Goal: Task Accomplishment & Management: Complete application form

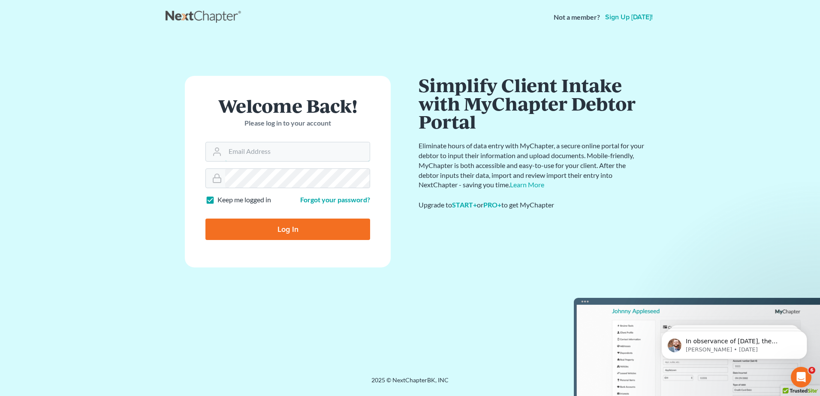
type input "[EMAIL_ADDRESS][DOMAIN_NAME]"
click at [299, 234] on input "Log In" at bounding box center [287, 229] width 165 height 21
type input "Thinking..."
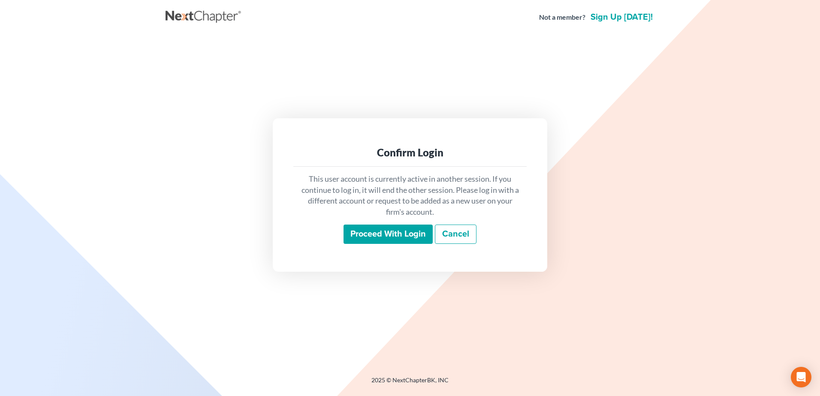
click at [387, 235] on input "Proceed with login" at bounding box center [387, 235] width 89 height 20
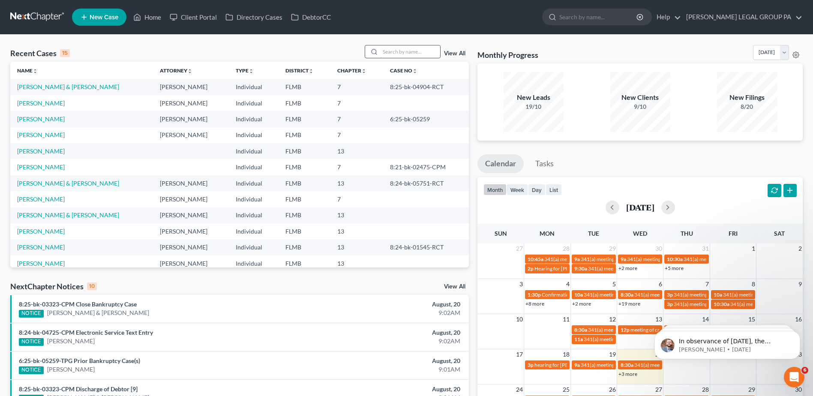
click at [396, 49] on input "search" at bounding box center [410, 51] width 60 height 12
paste input "[PERSON_NAME]"
type input "[PERSON_NAME]"
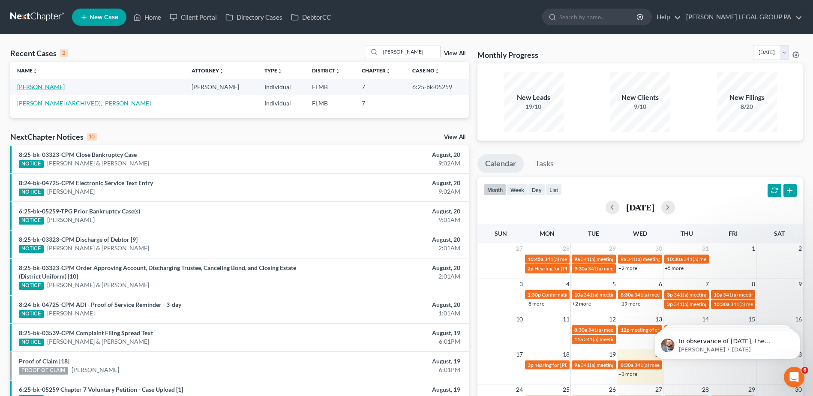
click at [40, 86] on link "[PERSON_NAME]" at bounding box center [41, 86] width 48 height 7
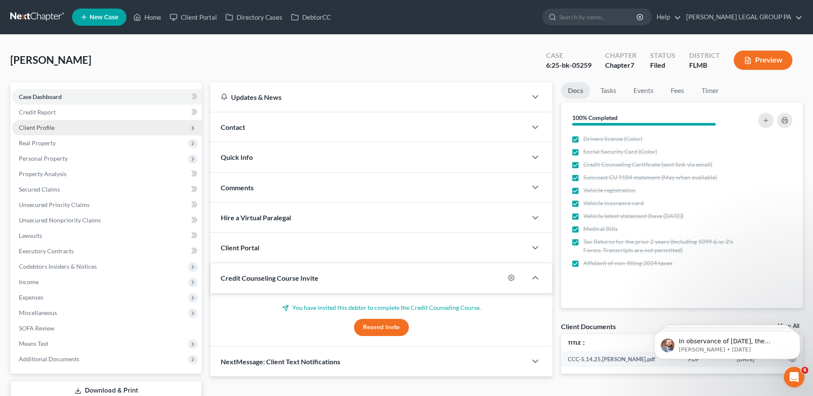
click at [34, 126] on span "Client Profile" at bounding box center [37, 127] width 36 height 7
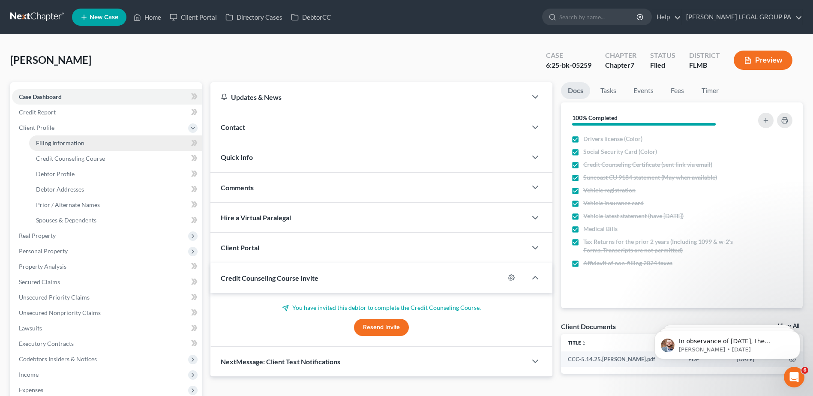
click at [51, 139] on span "Filing Information" at bounding box center [60, 142] width 48 height 7
select select "2"
select select "0"
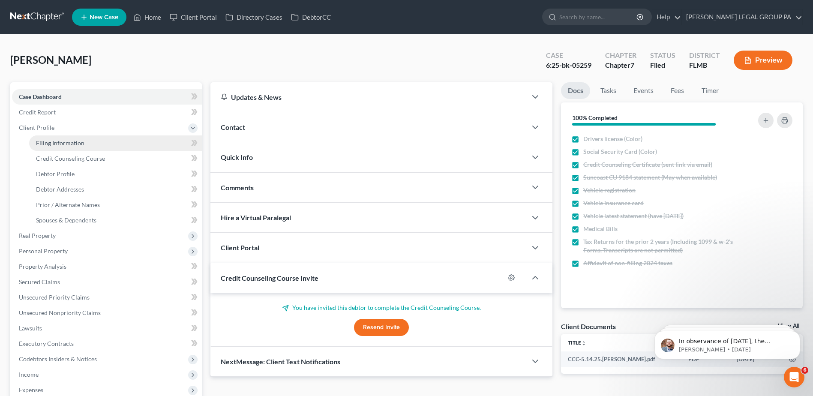
select select "9"
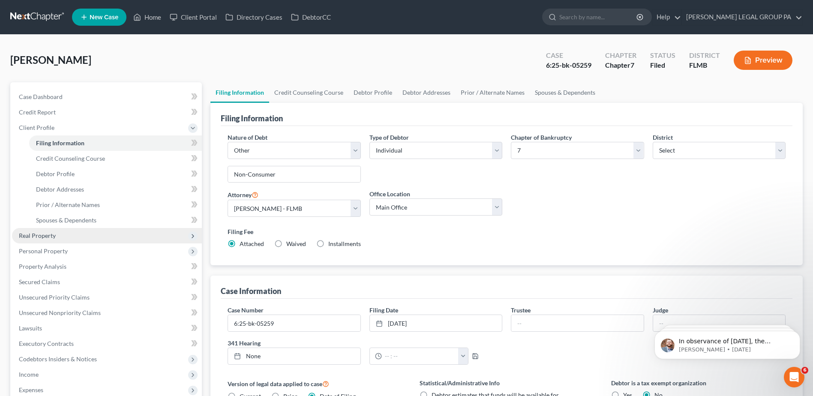
click at [48, 234] on span "Real Property" at bounding box center [37, 235] width 37 height 7
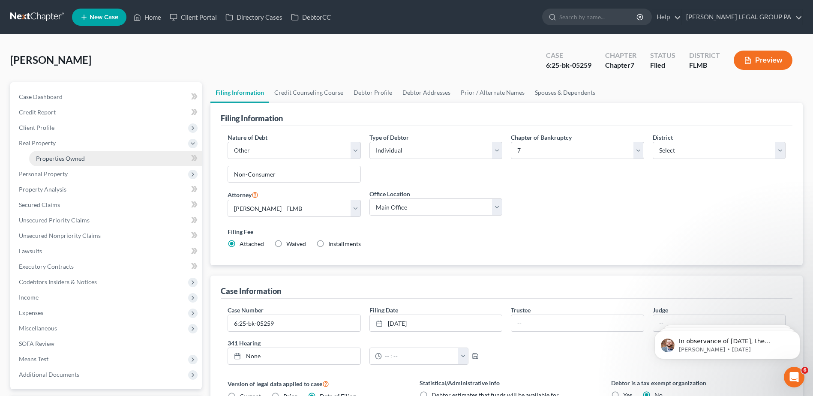
click at [57, 157] on span "Properties Owned" at bounding box center [60, 158] width 49 height 7
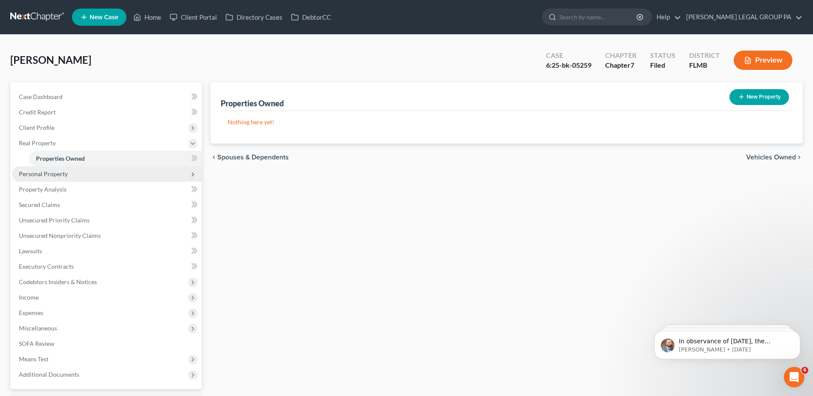
click at [63, 177] on span "Personal Property" at bounding box center [107, 173] width 190 height 15
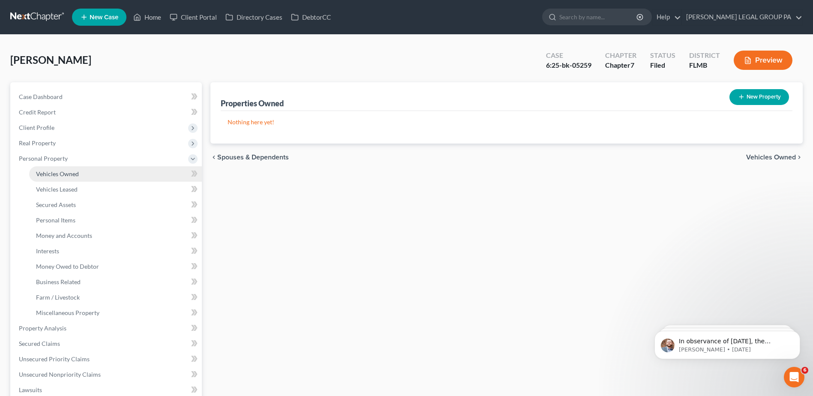
click at [63, 174] on span "Vehicles Owned" at bounding box center [57, 173] width 43 height 7
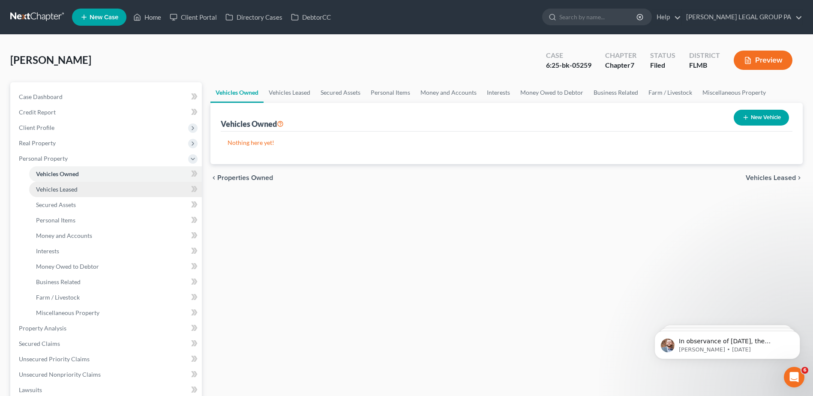
click at [81, 187] on link "Vehicles Leased" at bounding box center [115, 189] width 173 height 15
click at [54, 174] on span "Vehicles Owned" at bounding box center [57, 173] width 43 height 7
click at [64, 188] on span "Vehicles Leased" at bounding box center [57, 189] width 42 height 7
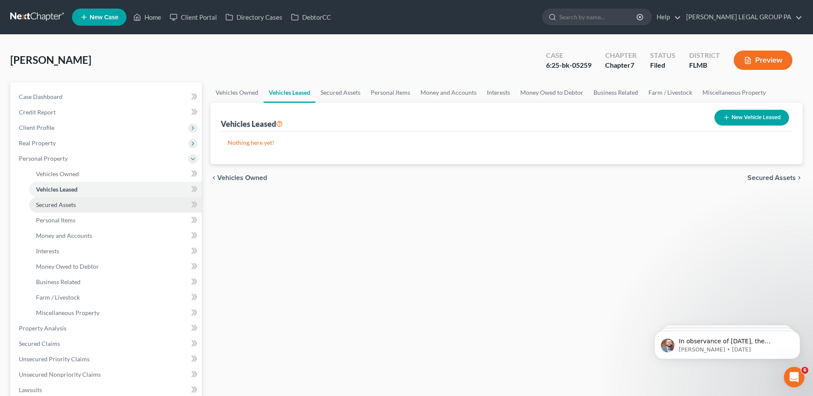
click at [58, 203] on span "Secured Assets" at bounding box center [56, 204] width 40 height 7
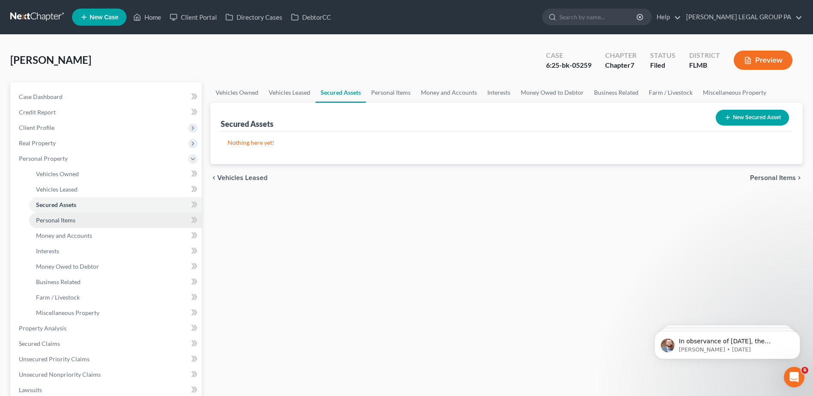
click at [59, 218] on span "Personal Items" at bounding box center [55, 219] width 39 height 7
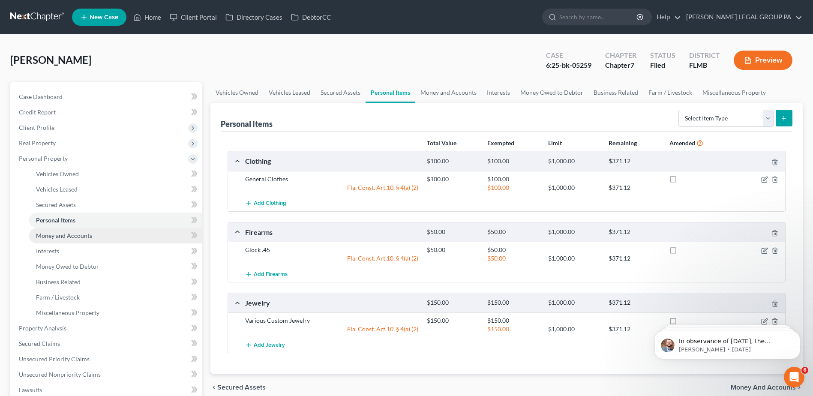
click at [59, 237] on span "Money and Accounts" at bounding box center [64, 235] width 56 height 7
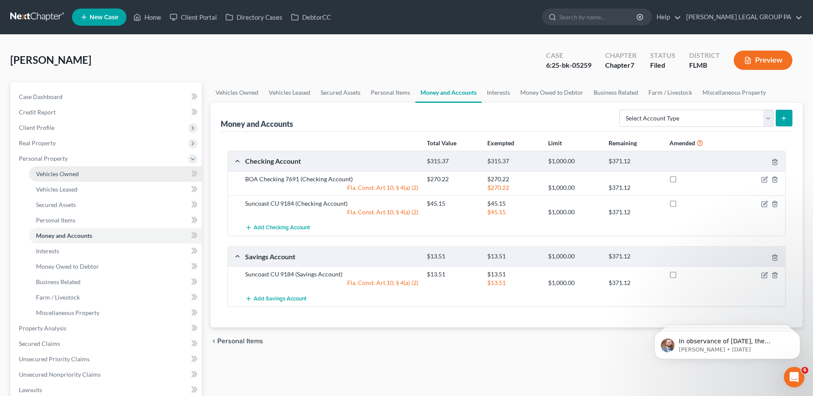
click at [56, 175] on span "Vehicles Owned" at bounding box center [57, 173] width 43 height 7
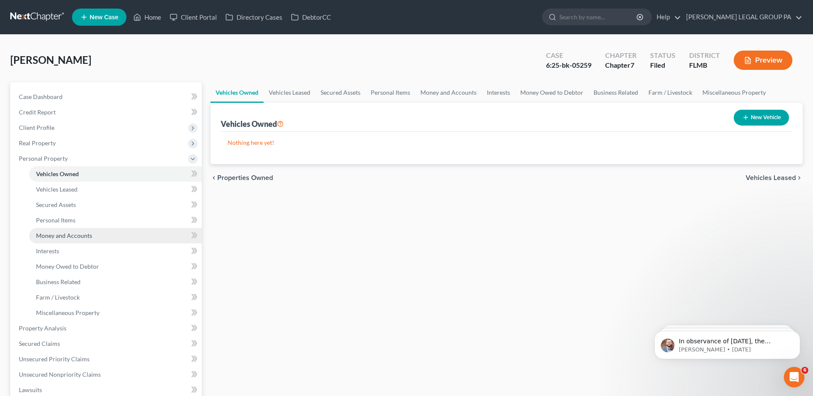
click at [68, 235] on span "Money and Accounts" at bounding box center [64, 235] width 56 height 7
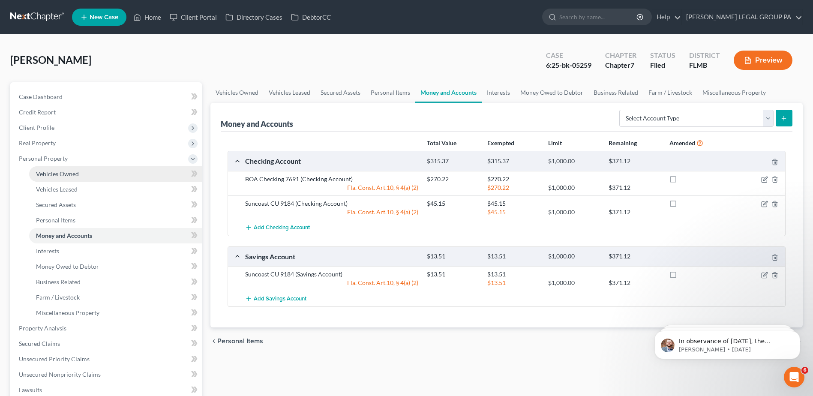
click at [69, 171] on span "Vehicles Owned" at bounding box center [57, 173] width 43 height 7
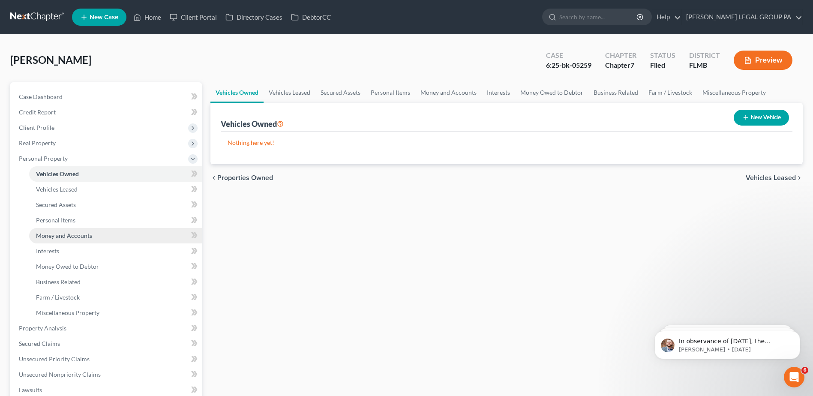
click at [54, 236] on span "Money and Accounts" at bounding box center [64, 235] width 56 height 7
